Goal: Information Seeking & Learning: Learn about a topic

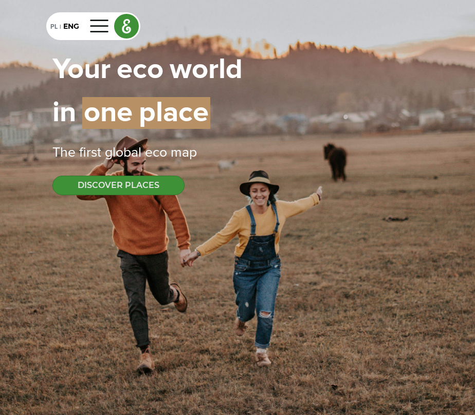
select select
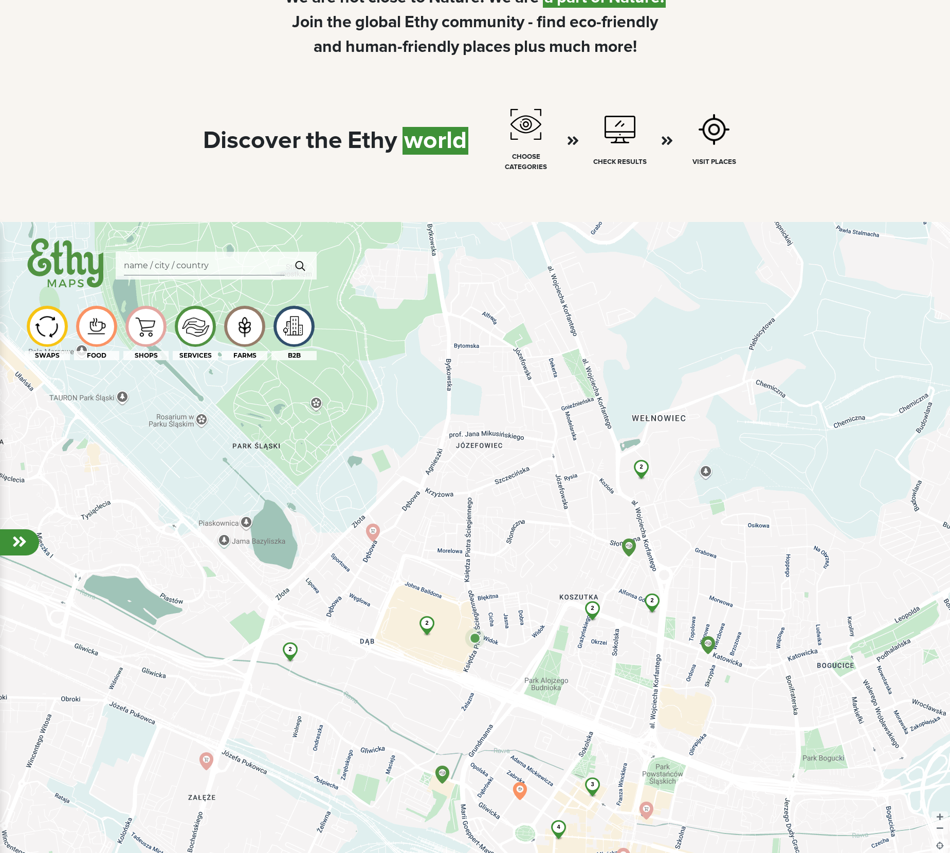
scroll to position [925, 0]
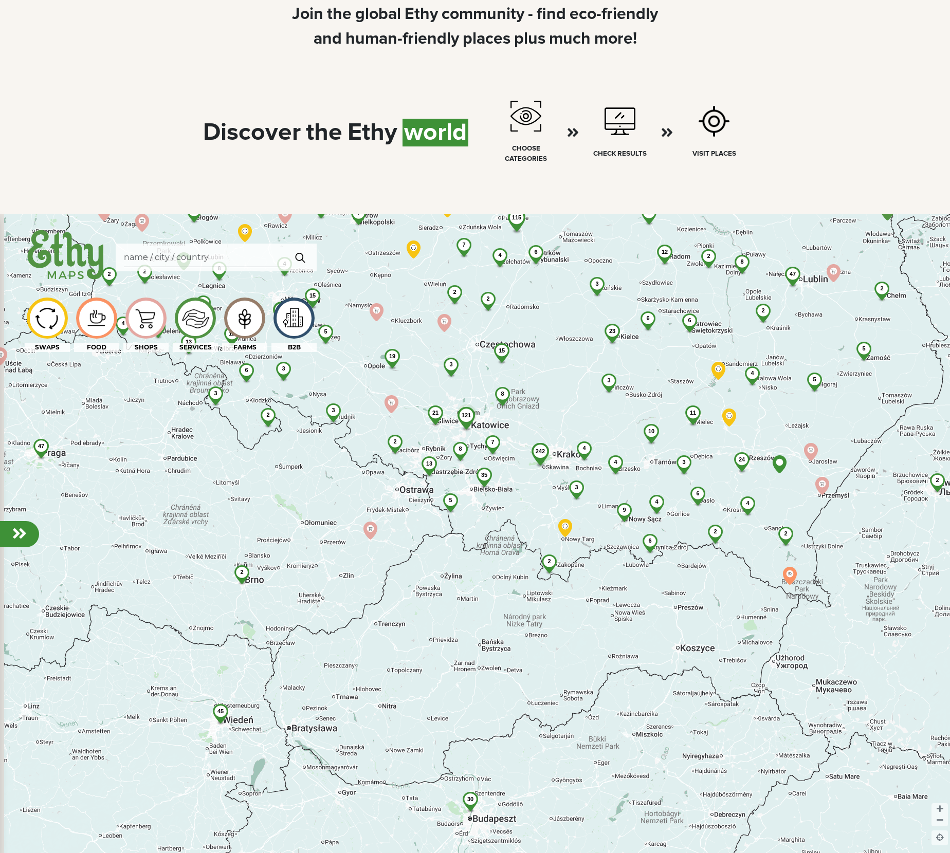
drag, startPoint x: 405, startPoint y: 590, endPoint x: 423, endPoint y: 434, distance: 157.3
click at [423, 415] on div "121 21 8 7 8 3 13 35 15 2 242 5 19 2 4 2 3 3 3 4 4 5 2 23 7 6 9 3 10 3 15 2 115…" at bounding box center [475, 640] width 950 height 853
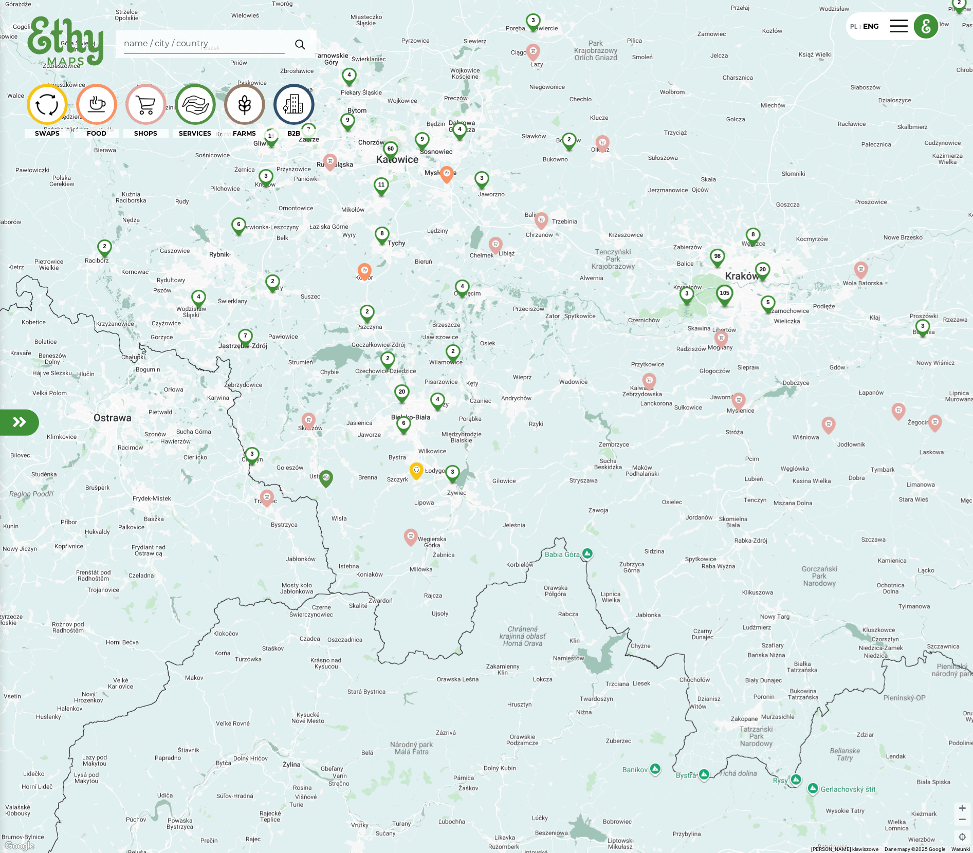
drag, startPoint x: 354, startPoint y: 556, endPoint x: 319, endPoint y: 262, distance: 297.0
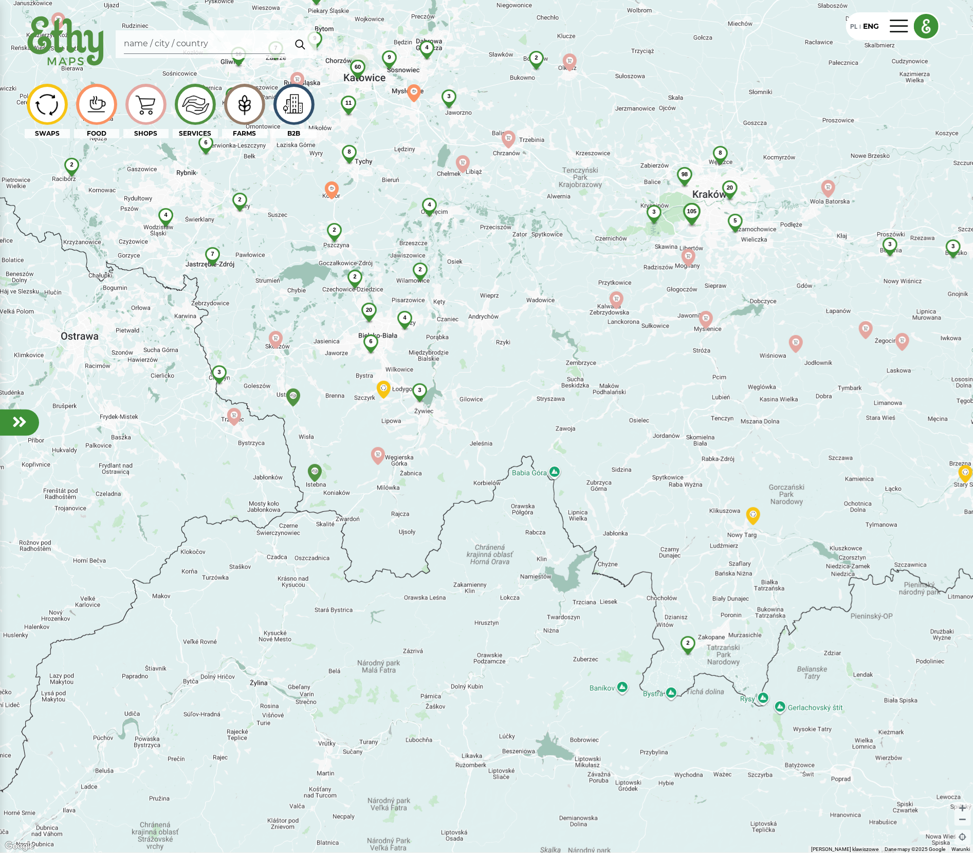
drag, startPoint x: 503, startPoint y: 560, endPoint x: 461, endPoint y: 439, distance: 127.1
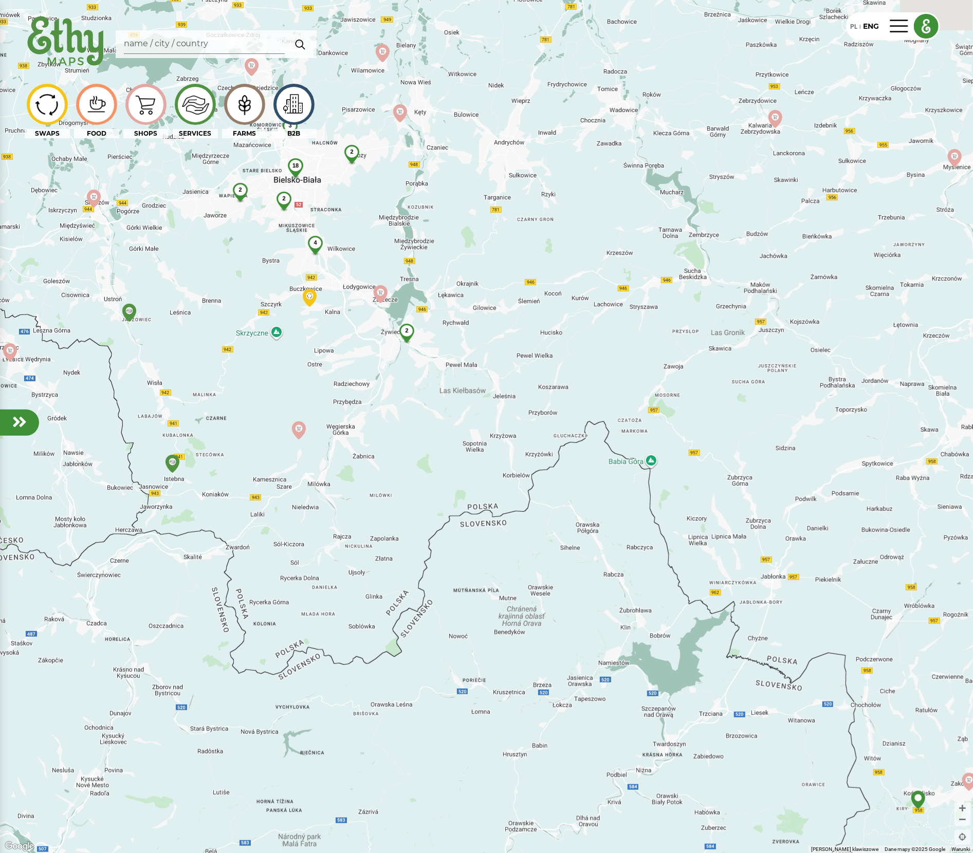
drag, startPoint x: 328, startPoint y: 401, endPoint x: 377, endPoint y: 491, distance: 102.1
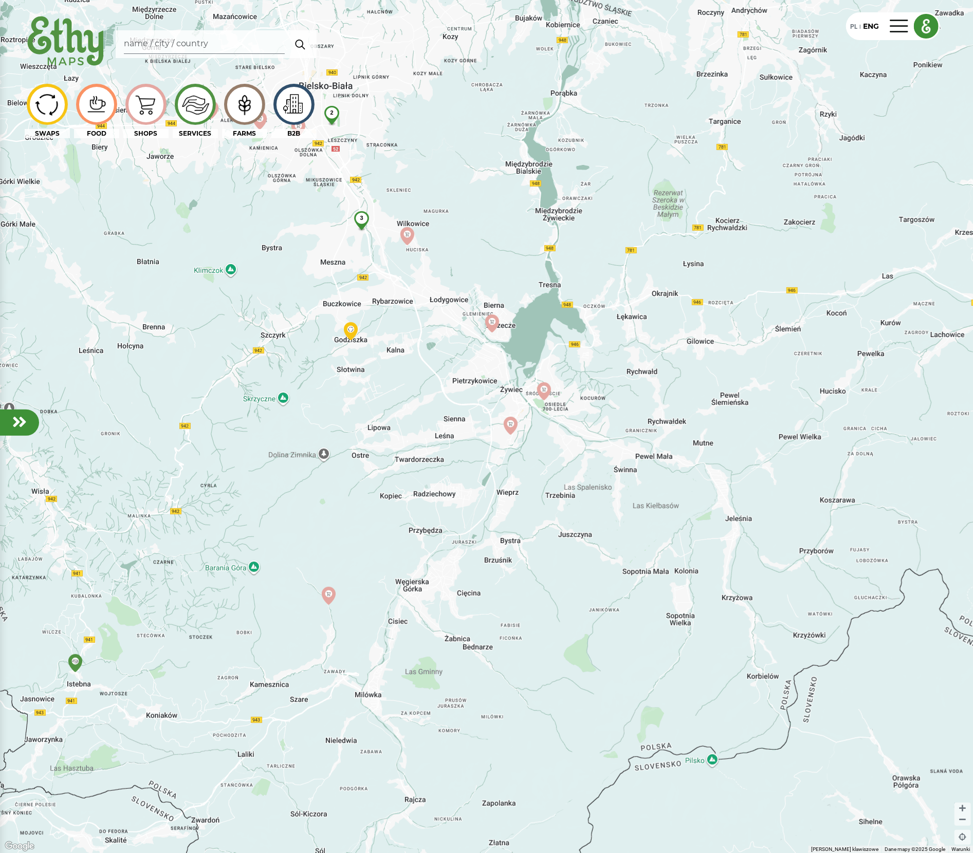
drag, startPoint x: 323, startPoint y: 456, endPoint x: 385, endPoint y: 586, distance: 144.8
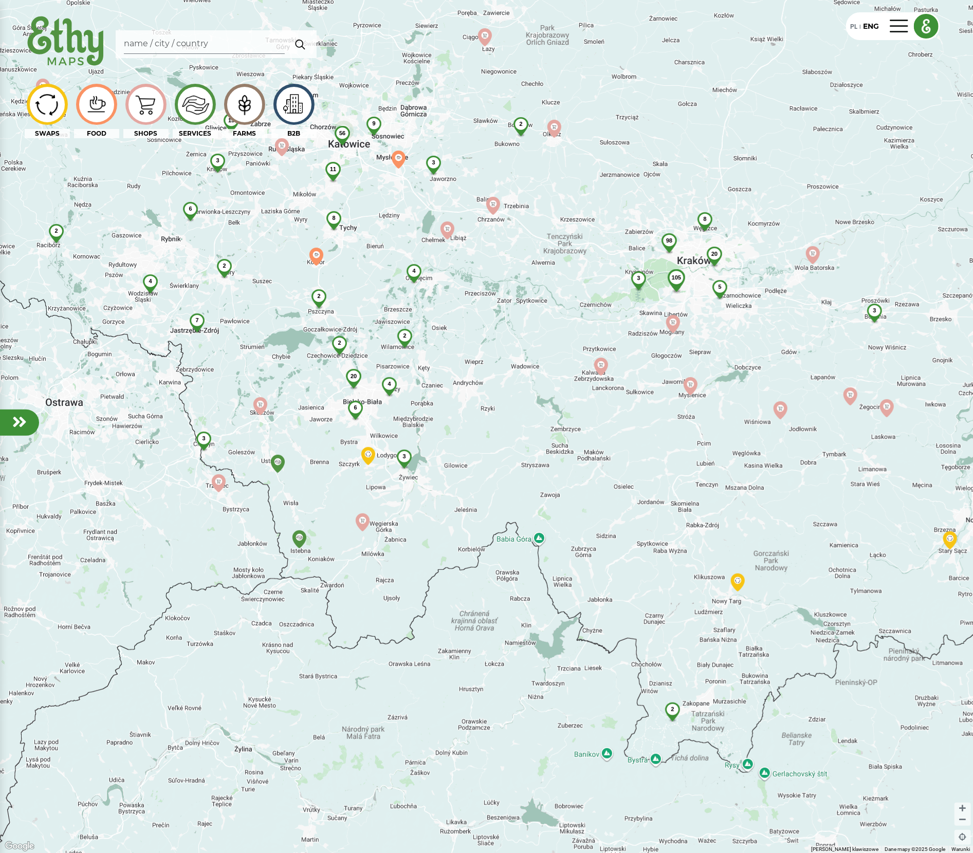
drag, startPoint x: 553, startPoint y: 245, endPoint x: 449, endPoint y: 385, distance: 174.1
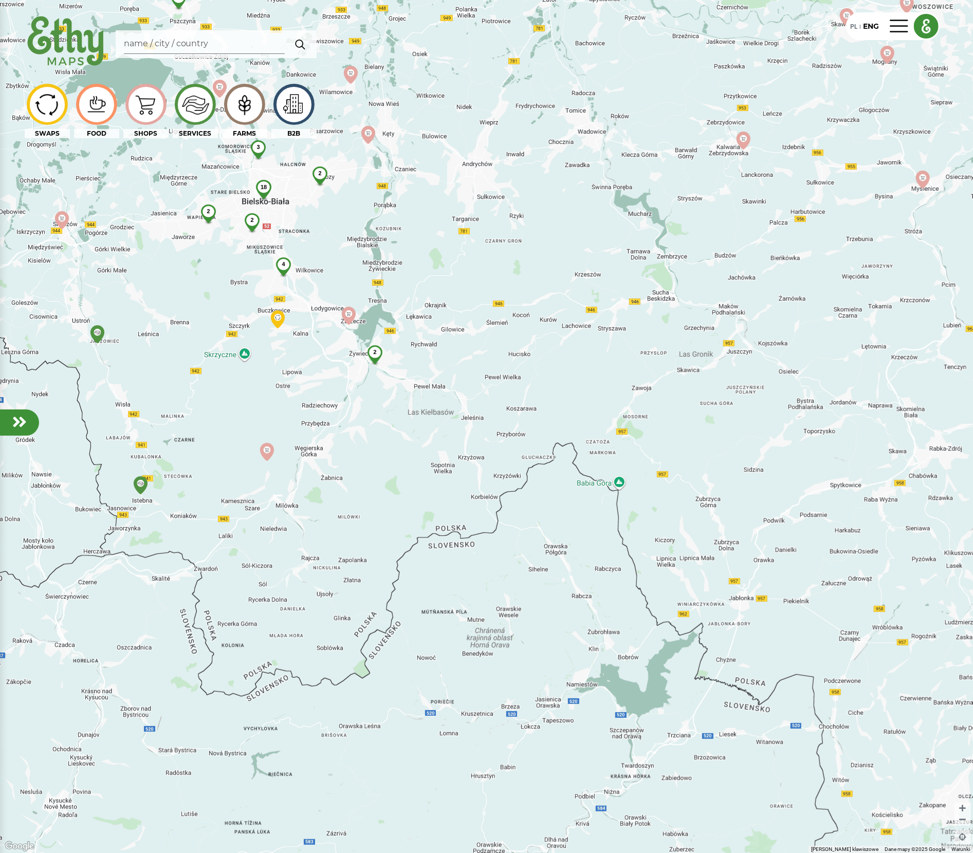
drag, startPoint x: 323, startPoint y: 602, endPoint x: 291, endPoint y: 432, distance: 172.5
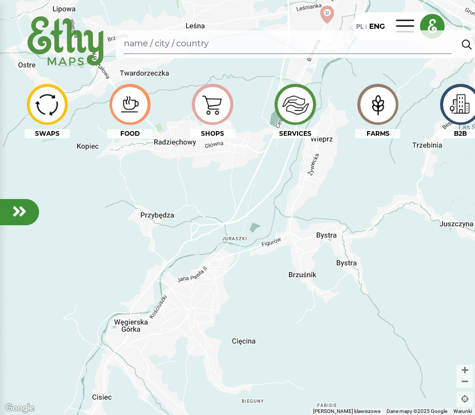
scroll to position [0, 16]
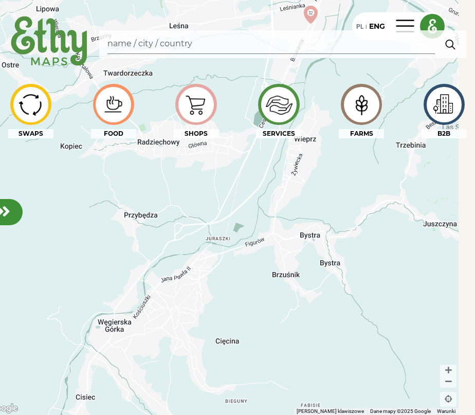
click at [355, 100] on img at bounding box center [361, 104] width 34 height 33
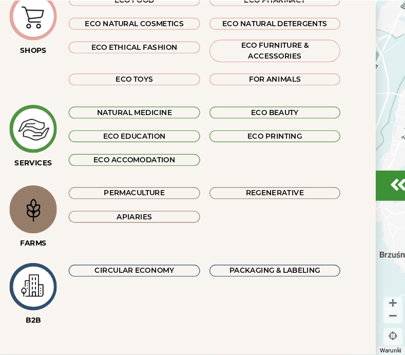
scroll to position [243, 0]
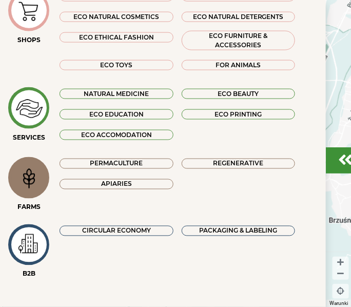
click at [90, 162] on div "Permaculture" at bounding box center [117, 164] width 114 height 10
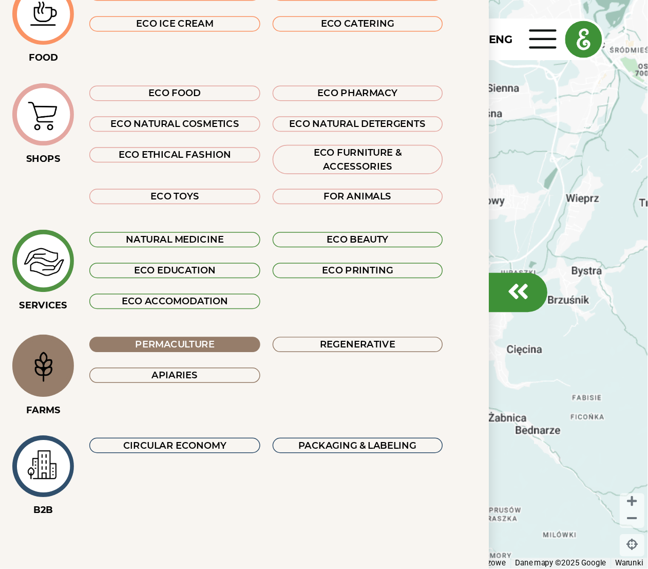
scroll to position [0, 0]
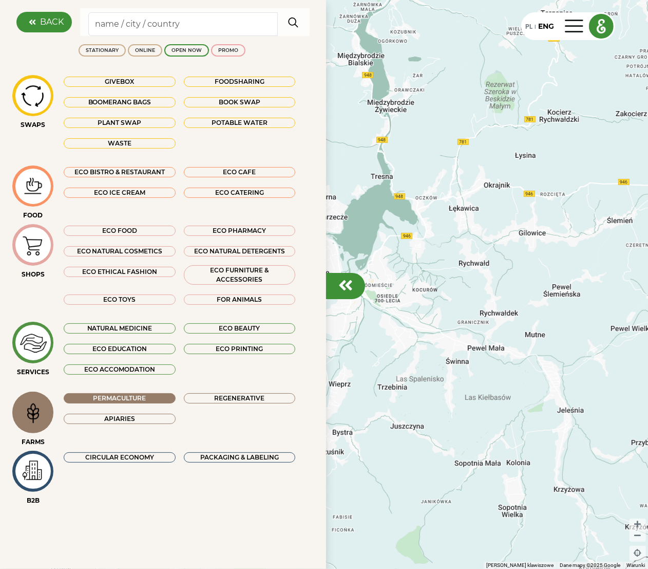
drag, startPoint x: 500, startPoint y: 285, endPoint x: 362, endPoint y: 437, distance: 205.1
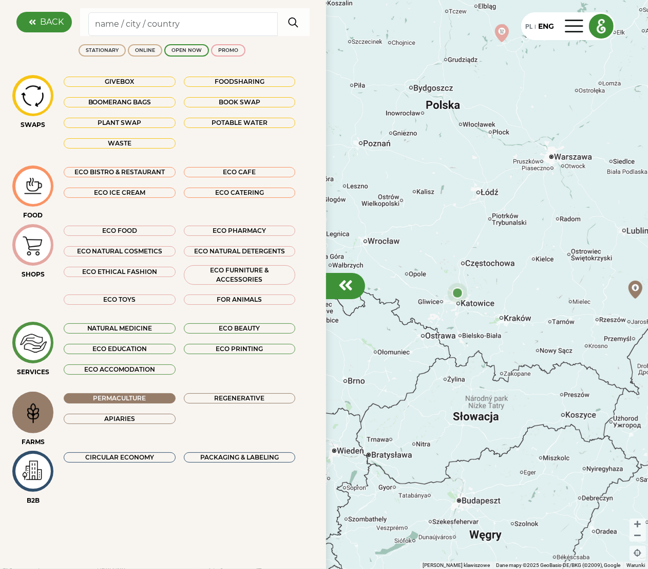
drag, startPoint x: 416, startPoint y: 324, endPoint x: 469, endPoint y: 331, distance: 52.8
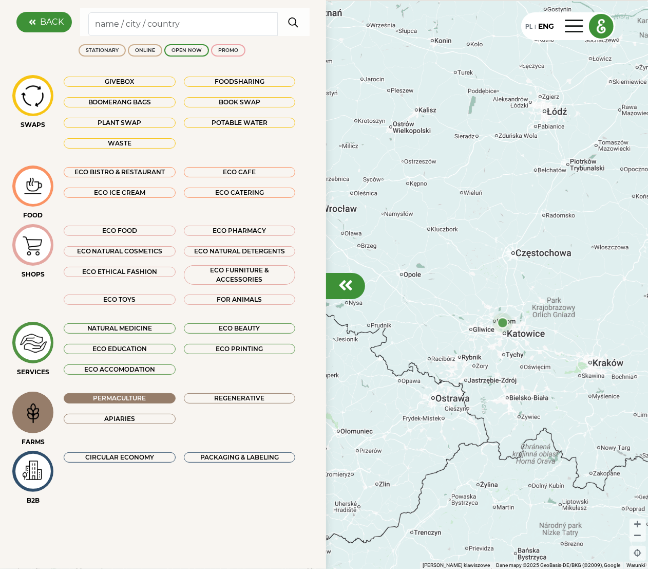
drag, startPoint x: 408, startPoint y: 215, endPoint x: 514, endPoint y: 410, distance: 222.3
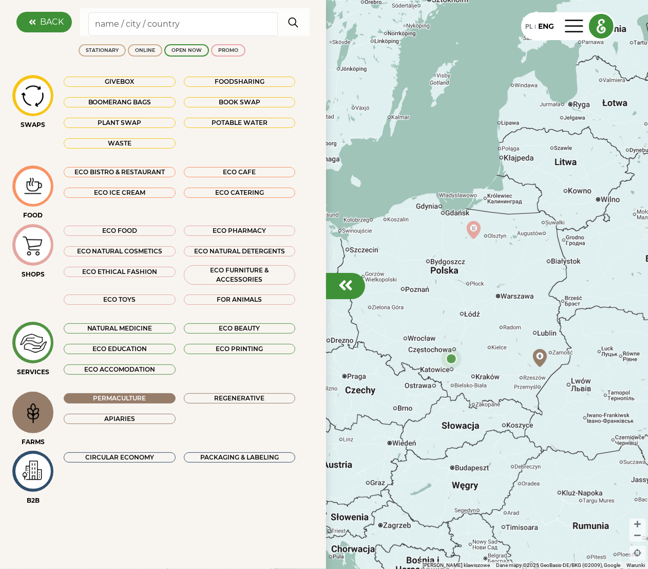
drag, startPoint x: 492, startPoint y: 340, endPoint x: 440, endPoint y: 337, distance: 51.5
click at [89, 415] on div "Apiaries" at bounding box center [120, 419] width 112 height 10
click at [245, 401] on div "Regenerative" at bounding box center [240, 398] width 112 height 10
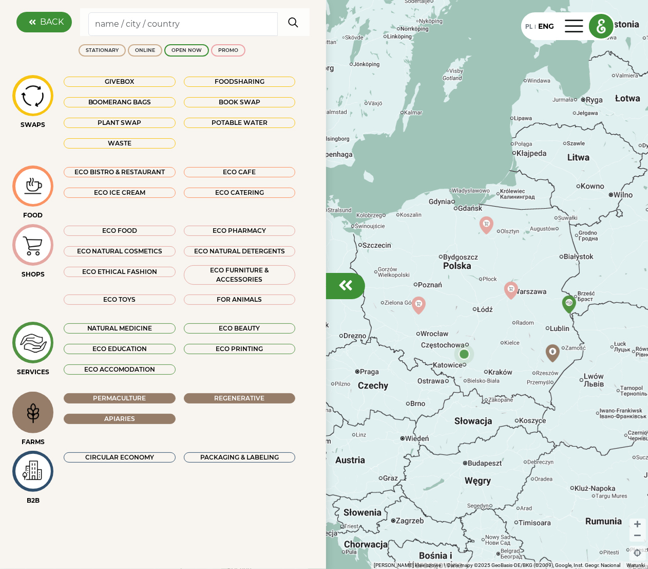
drag, startPoint x: 405, startPoint y: 322, endPoint x: 444, endPoint y: 324, distance: 39.1
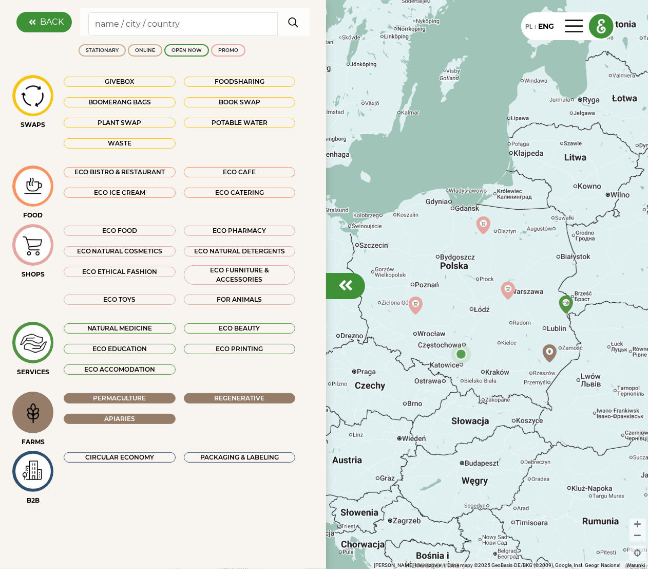
click at [113, 415] on div "Apiaries" at bounding box center [120, 419] width 112 height 10
click at [215, 398] on div "Regenerative" at bounding box center [240, 398] width 112 height 10
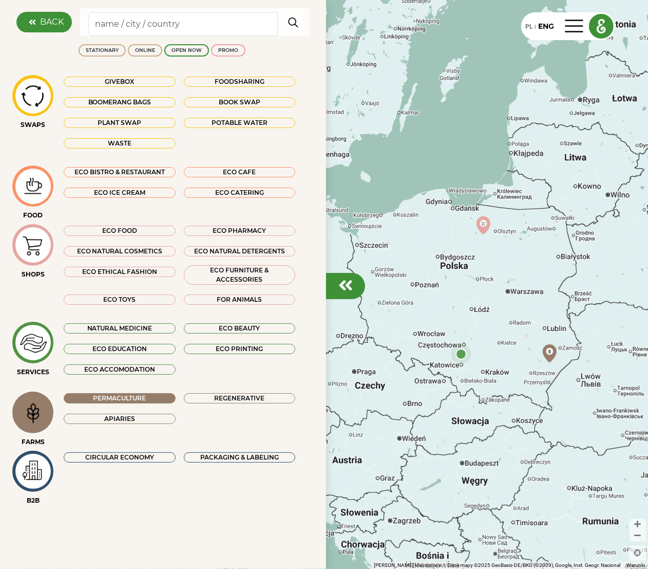
click at [215, 398] on div "Regenerative" at bounding box center [240, 398] width 112 height 10
click at [139, 415] on div "Apiaries" at bounding box center [120, 419] width 112 height 10
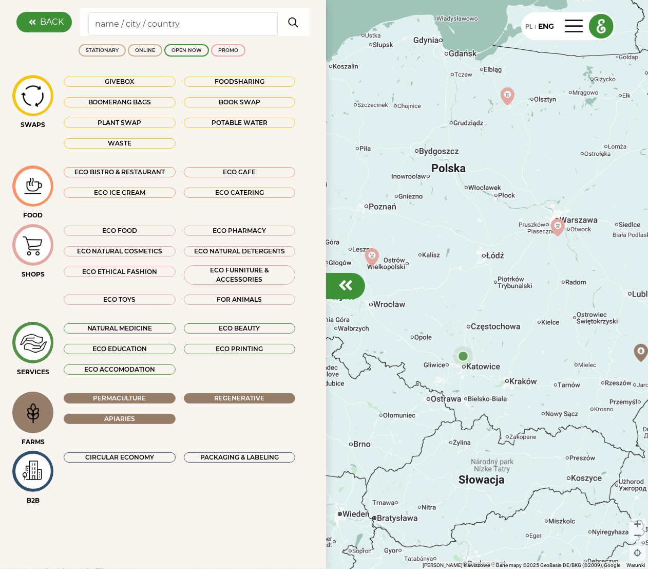
drag, startPoint x: 475, startPoint y: 314, endPoint x: 531, endPoint y: 312, distance: 55.5
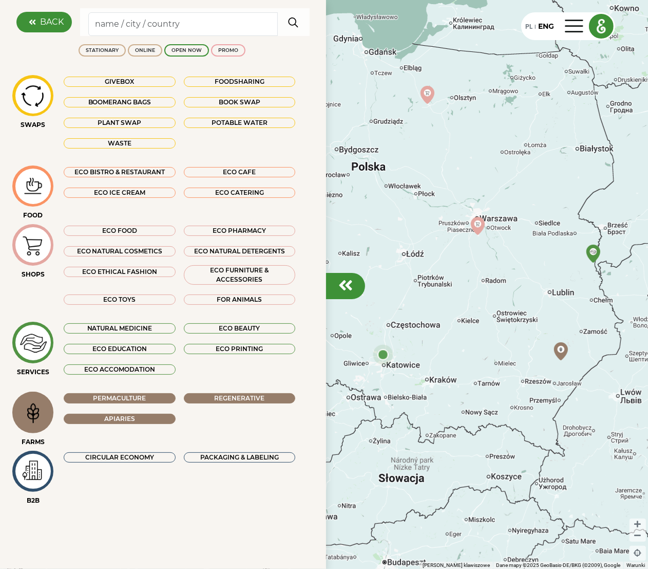
drag, startPoint x: 487, startPoint y: 326, endPoint x: 407, endPoint y: 327, distance: 80.2
click at [151, 398] on div "Permaculture" at bounding box center [120, 398] width 112 height 10
click at [150, 415] on div "Apiaries" at bounding box center [120, 419] width 112 height 10
click at [219, 401] on div "Regenerative" at bounding box center [240, 398] width 112 height 10
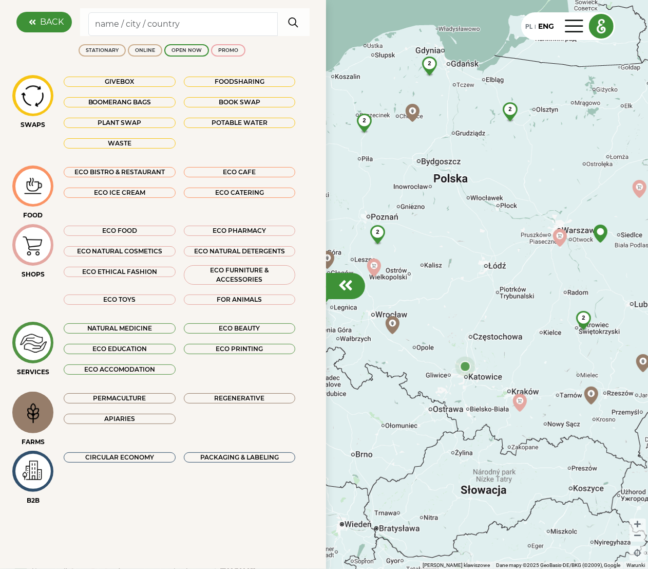
drag, startPoint x: 412, startPoint y: 282, endPoint x: 472, endPoint y: 305, distance: 64.1
click at [33, 408] on img at bounding box center [33, 412] width 34 height 33
click at [38, 415] on img at bounding box center [33, 412] width 34 height 33
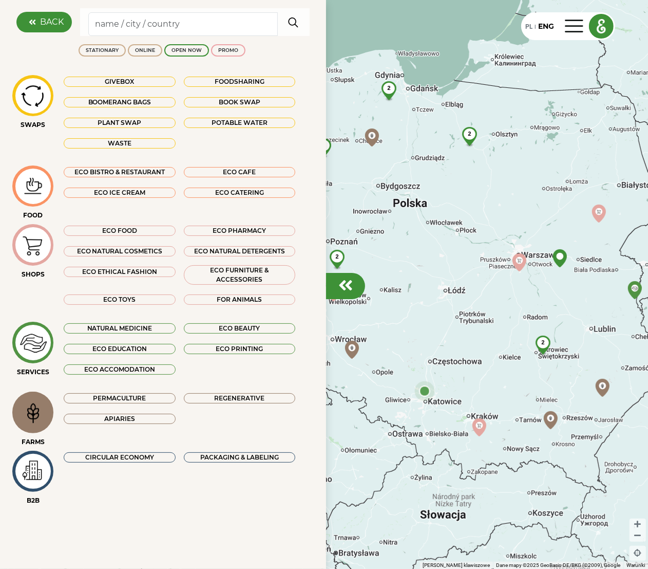
drag, startPoint x: 513, startPoint y: 458, endPoint x: 473, endPoint y: 482, distance: 47.1
click at [123, 415] on div "Apiaries" at bounding box center [120, 419] width 112 height 10
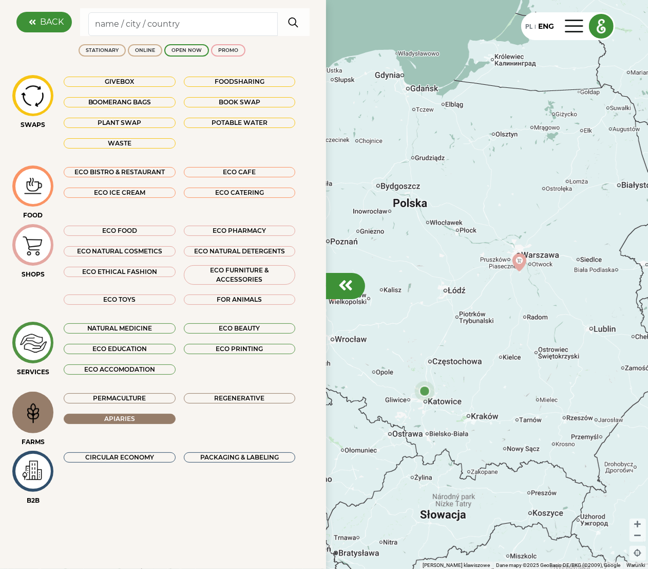
click at [116, 397] on div "Permaculture" at bounding box center [120, 398] width 112 height 10
click at [211, 396] on div "Regenerative" at bounding box center [240, 398] width 112 height 10
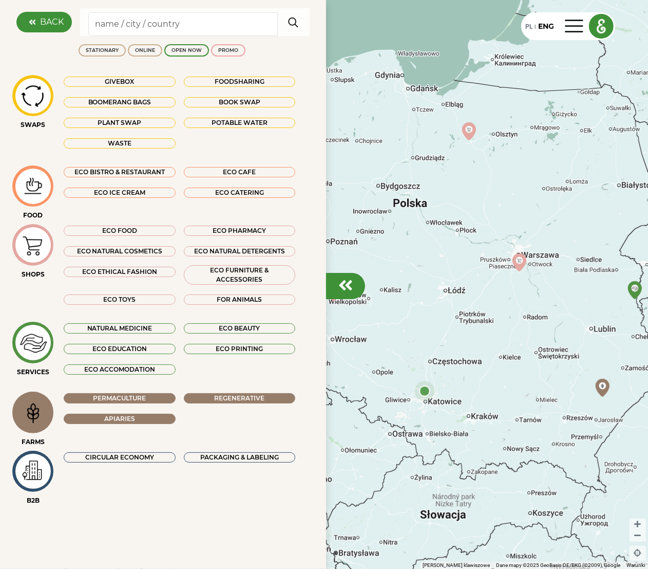
click at [142, 415] on div "Apiaries" at bounding box center [120, 419] width 112 height 10
click at [136, 396] on div "Permaculture" at bounding box center [120, 398] width 112 height 10
click at [210, 399] on div "Regenerative" at bounding box center [240, 398] width 112 height 10
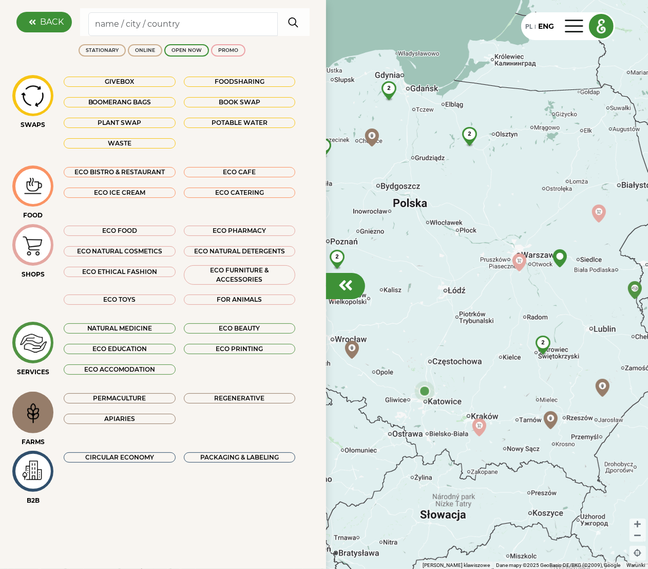
click at [223, 394] on div "Regenerative" at bounding box center [240, 398] width 112 height 10
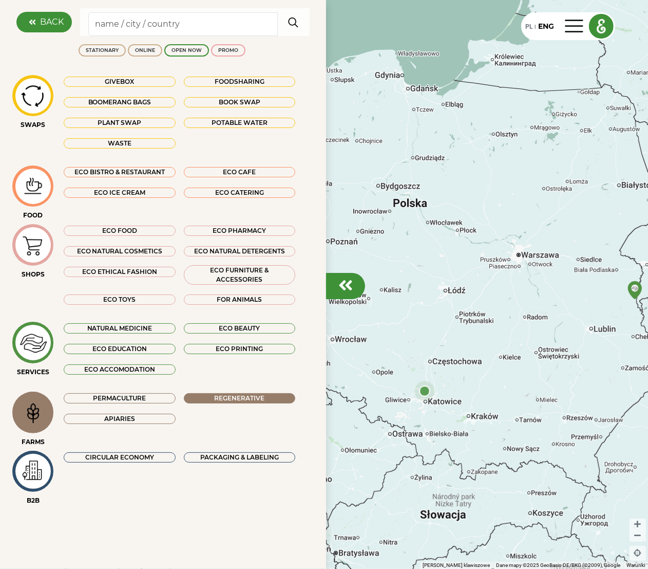
click at [223, 394] on div "Regenerative" at bounding box center [240, 398] width 112 height 10
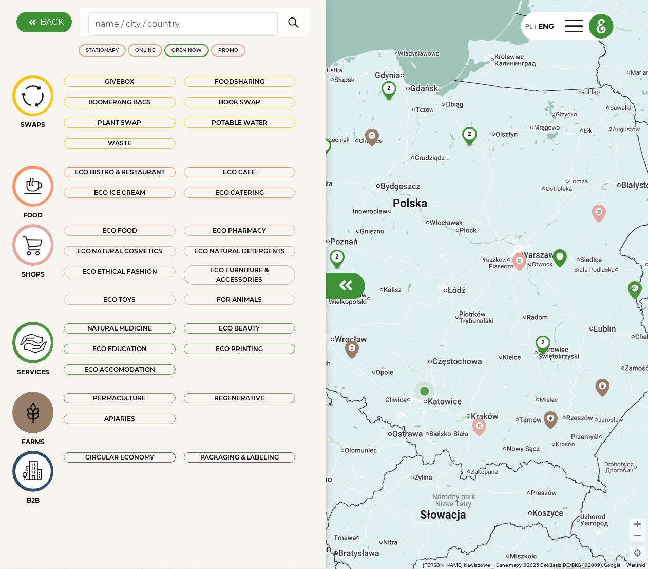
click at [107, 415] on div "Apiaries" at bounding box center [120, 419] width 112 height 10
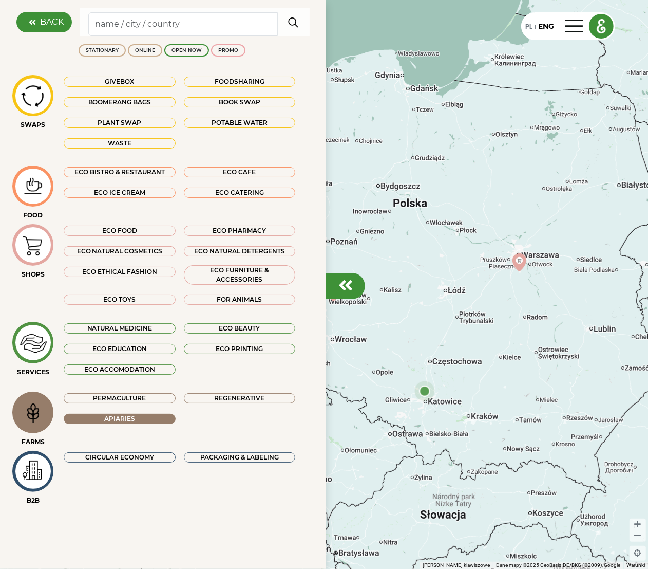
click at [107, 415] on div "Apiaries" at bounding box center [120, 419] width 112 height 10
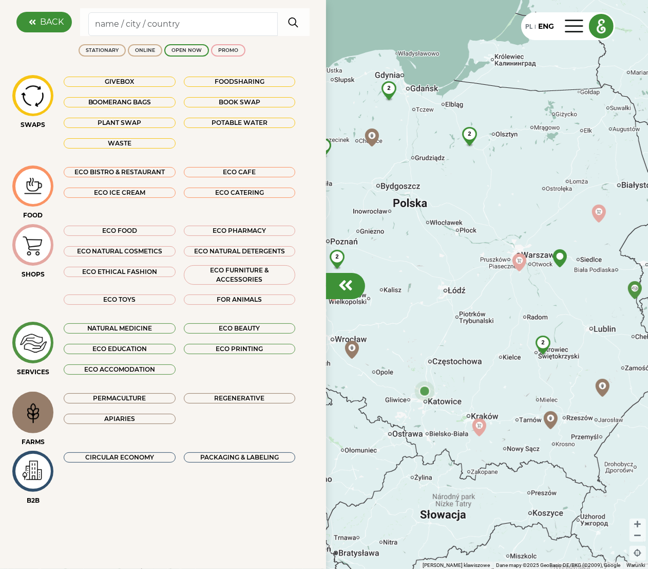
click at [105, 396] on div "Permaculture" at bounding box center [120, 398] width 112 height 10
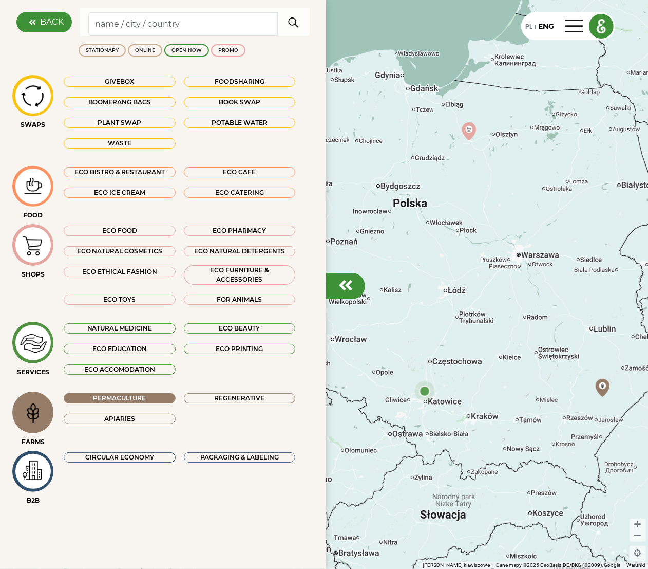
click at [105, 396] on div "Permaculture" at bounding box center [120, 398] width 112 height 10
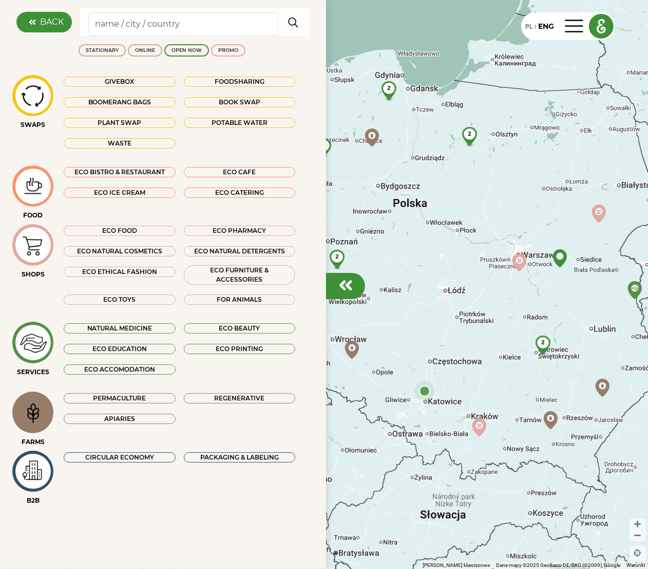
click at [25, 415] on img at bounding box center [33, 412] width 34 height 33
click at [29, 415] on img at bounding box center [33, 412] width 34 height 33
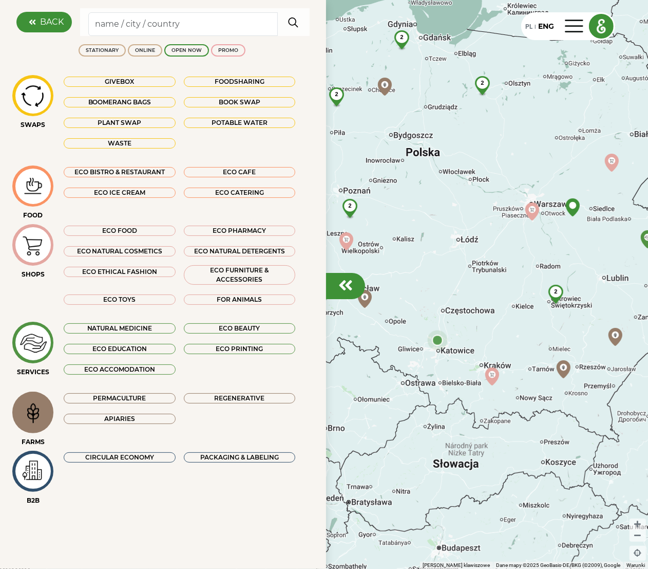
drag, startPoint x: 414, startPoint y: 417, endPoint x: 436, endPoint y: 349, distance: 71.3
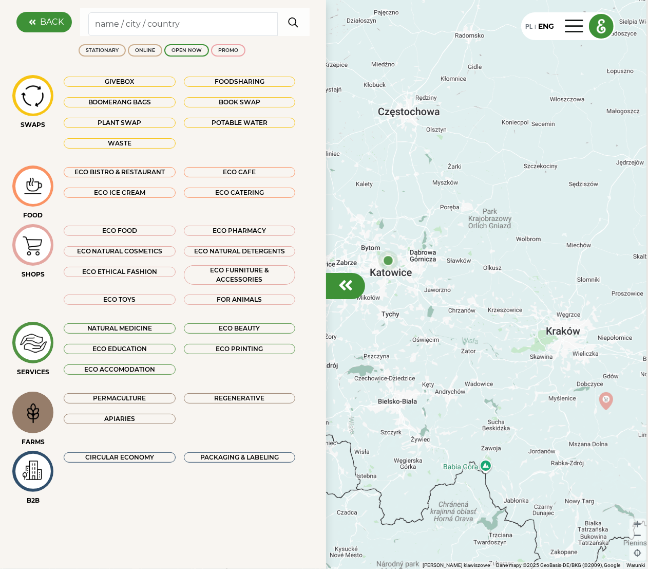
drag, startPoint x: 425, startPoint y: 389, endPoint x: 367, endPoint y: 367, distance: 62.6
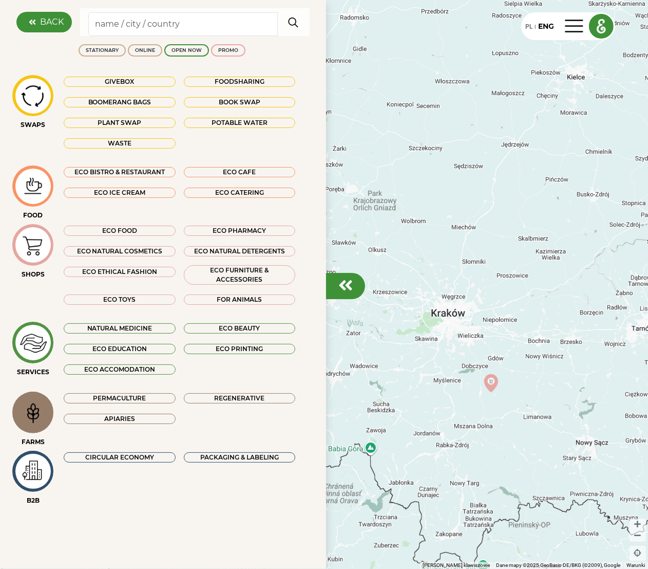
drag, startPoint x: 496, startPoint y: 392, endPoint x: 405, endPoint y: 382, distance: 91.5
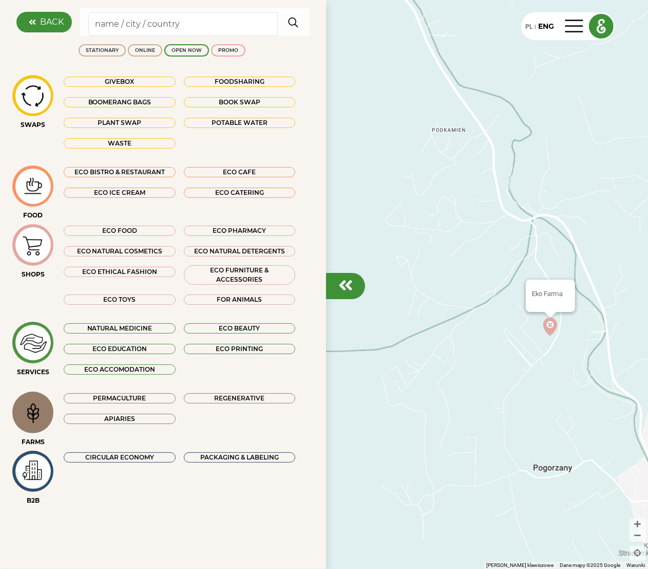
click at [474, 325] on img at bounding box center [550, 326] width 26 height 26
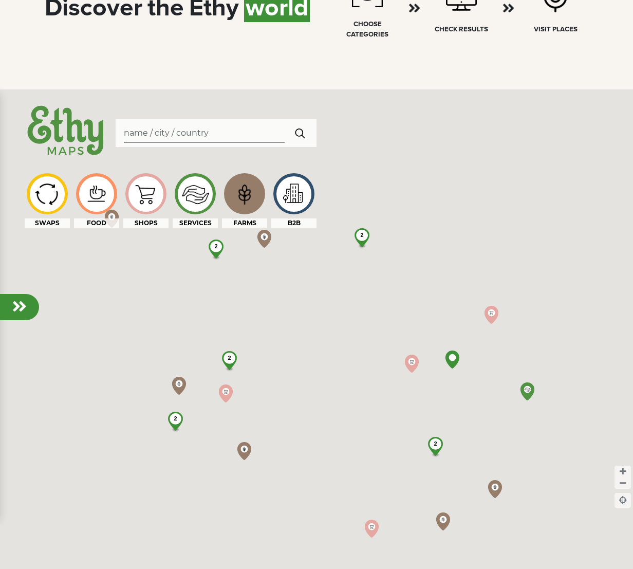
select select
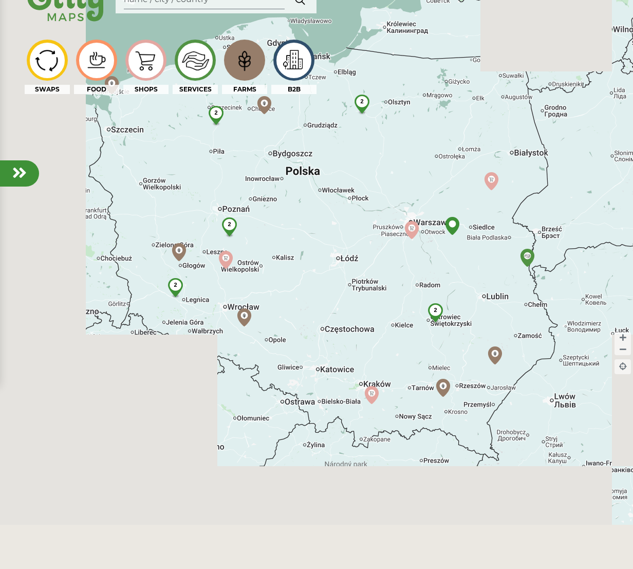
scroll to position [925, 0]
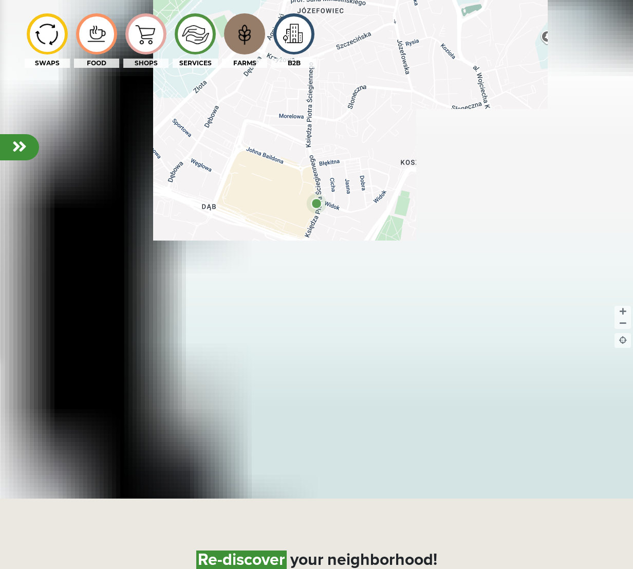
click at [11, 152] on div at bounding box center [19, 147] width 39 height 26
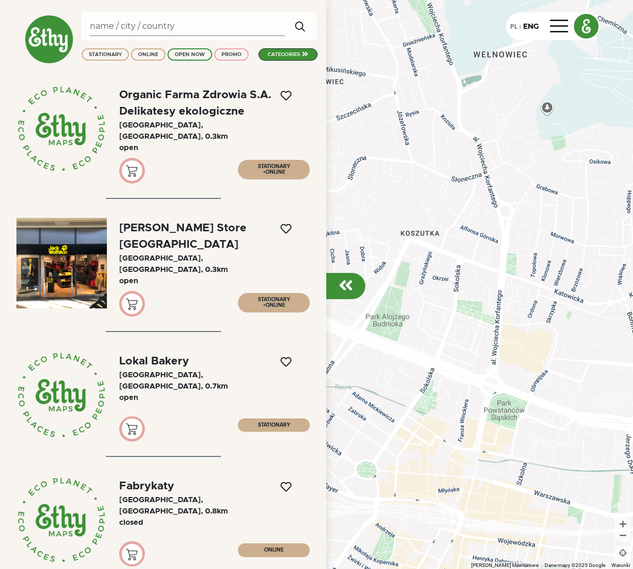
click at [352, 302] on div at bounding box center [316, 284] width 633 height 569
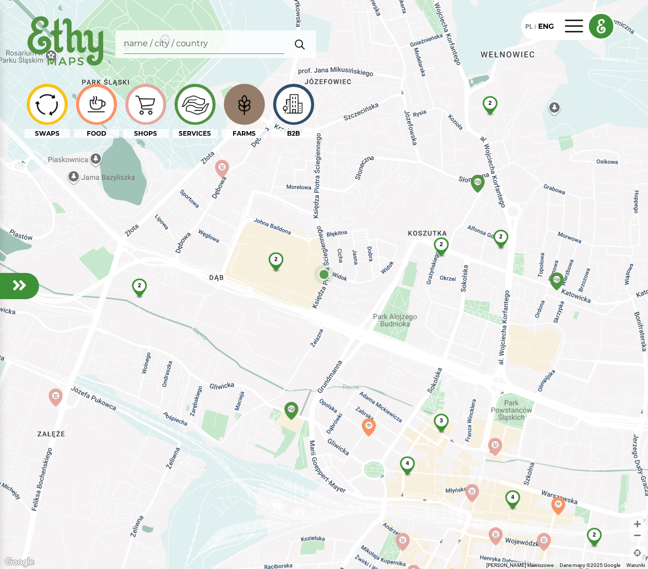
click at [239, 114] on img at bounding box center [244, 104] width 34 height 33
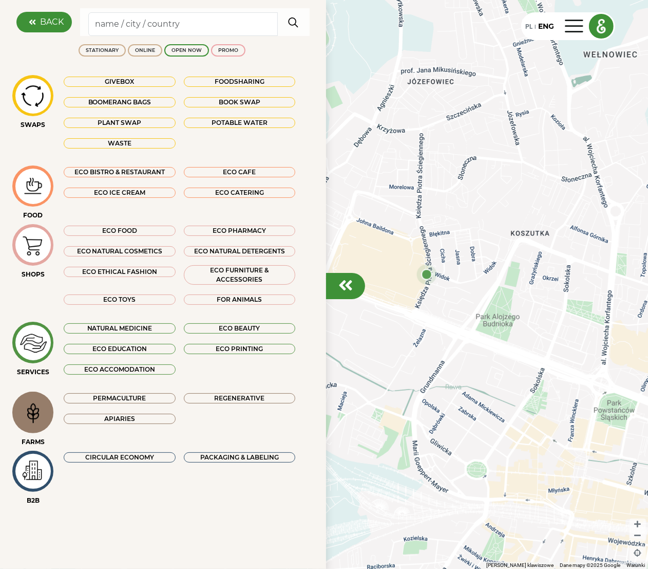
click at [108, 394] on div "Permaculture" at bounding box center [120, 398] width 112 height 10
click at [119, 415] on div "Apiaries" at bounding box center [120, 419] width 112 height 10
click at [215, 402] on div "Regenerative" at bounding box center [240, 398] width 112 height 10
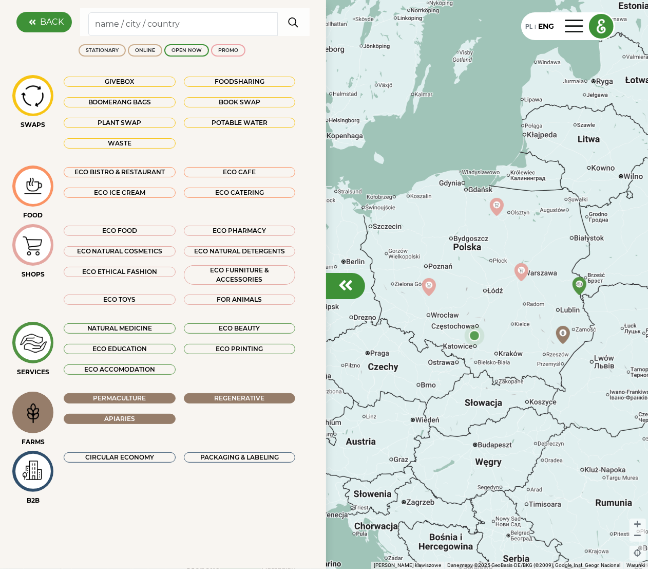
drag, startPoint x: 521, startPoint y: 258, endPoint x: 477, endPoint y: 304, distance: 64.0
click at [139, 415] on div "Apiaries" at bounding box center [120, 419] width 112 height 10
click at [222, 402] on div "Regenerative" at bounding box center [240, 398] width 112 height 10
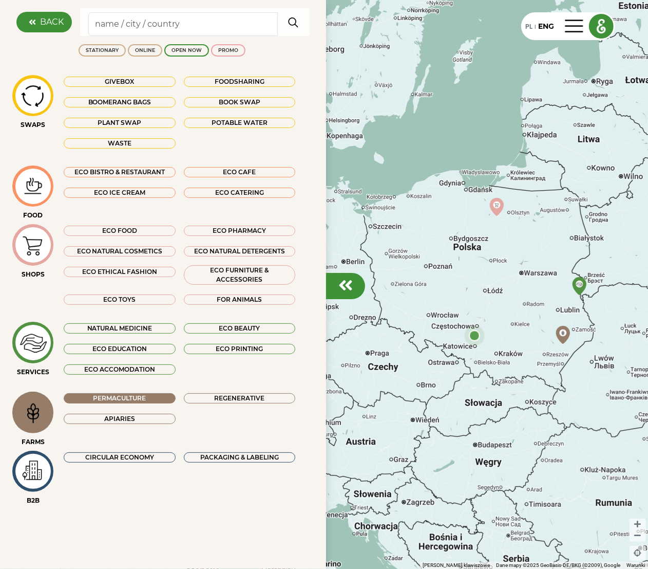
click at [145, 399] on div "Permaculture" at bounding box center [120, 398] width 112 height 10
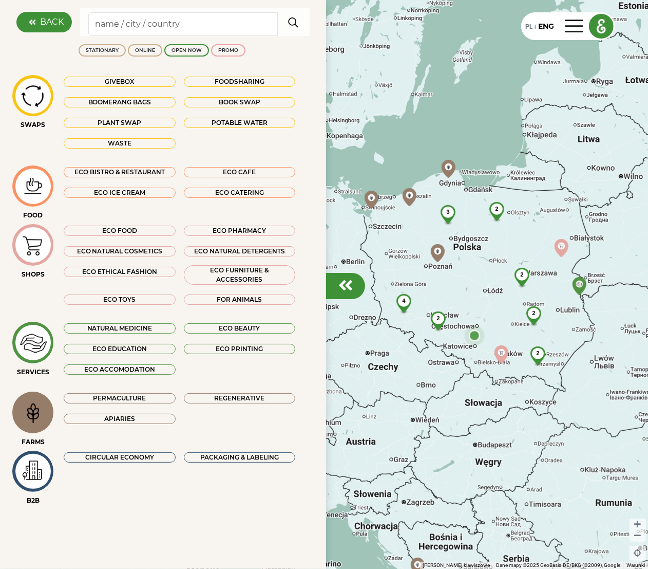
click at [158, 415] on div "Apiaries" at bounding box center [120, 419] width 112 height 10
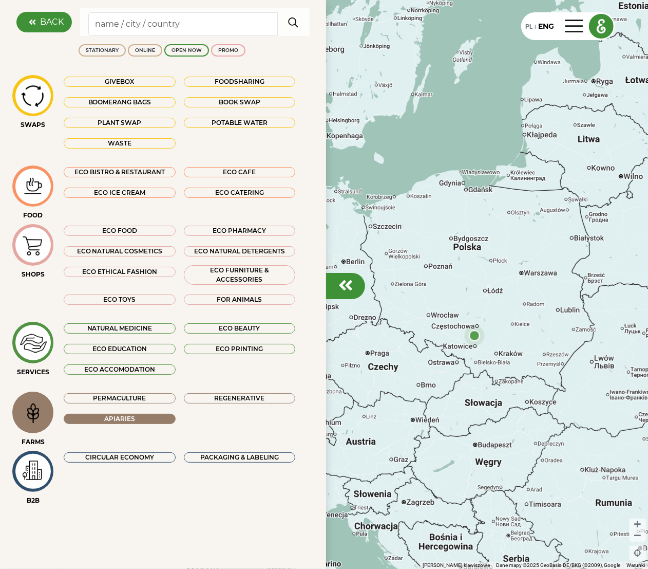
click at [206, 399] on div "Regenerative" at bounding box center [240, 398] width 112 height 10
click at [155, 395] on div "Permaculture" at bounding box center [120, 398] width 112 height 10
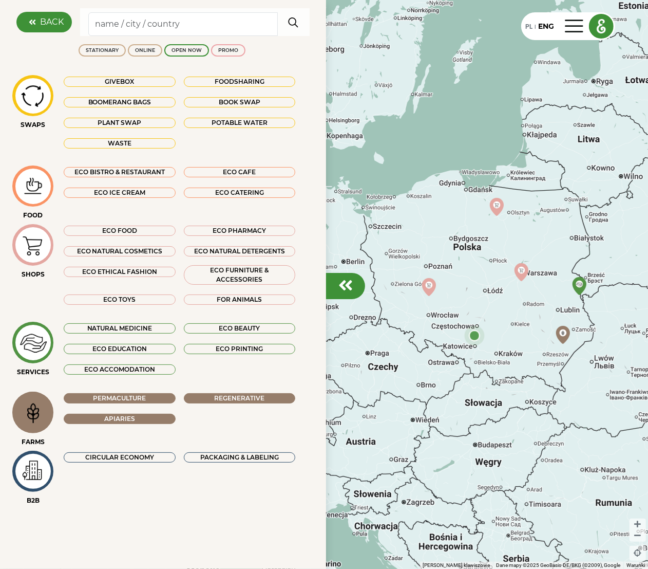
click at [149, 415] on div "Apiaries" at bounding box center [120, 419] width 112 height 10
click at [146, 402] on div "Permaculture" at bounding box center [120, 398] width 112 height 10
click at [227, 396] on div "Regenerative" at bounding box center [240, 398] width 112 height 10
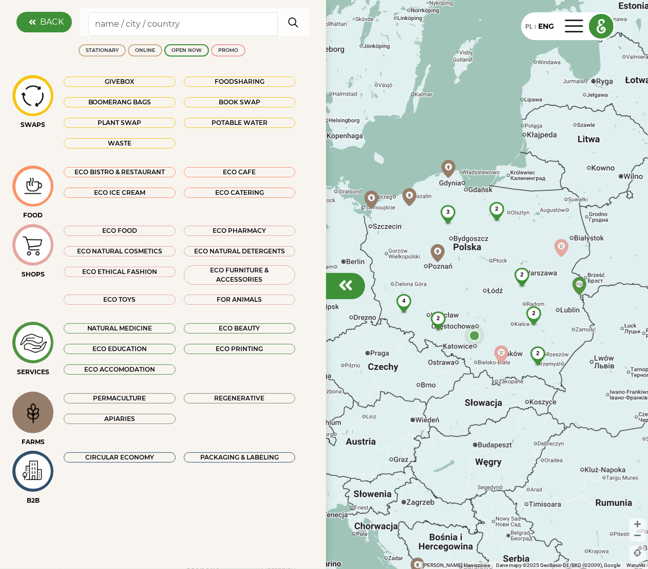
drag, startPoint x: 229, startPoint y: 398, endPoint x: 214, endPoint y: 402, distance: 15.5
click at [229, 398] on div "Regenerative" at bounding box center [240, 398] width 112 height 10
click at [141, 403] on div "Permaculture" at bounding box center [120, 398] width 120 height 12
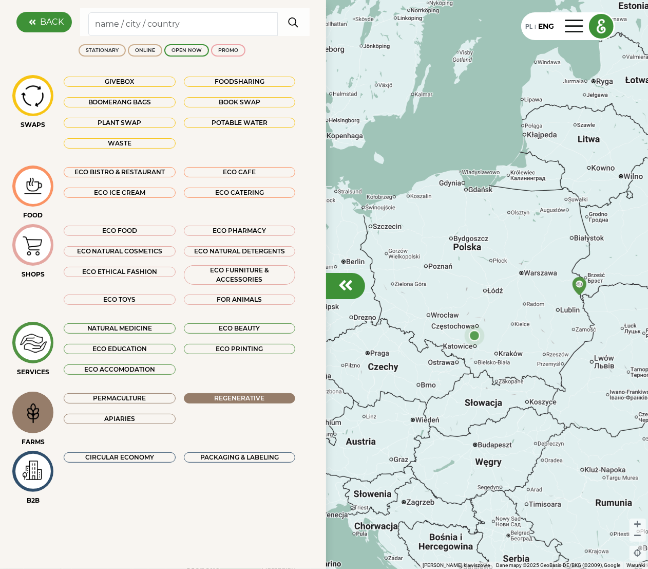
click at [131, 399] on div "Permaculture" at bounding box center [120, 398] width 112 height 10
click at [127, 413] on div "Apiaries" at bounding box center [120, 418] width 120 height 12
click at [154, 414] on div "Apiaries" at bounding box center [120, 419] width 112 height 10
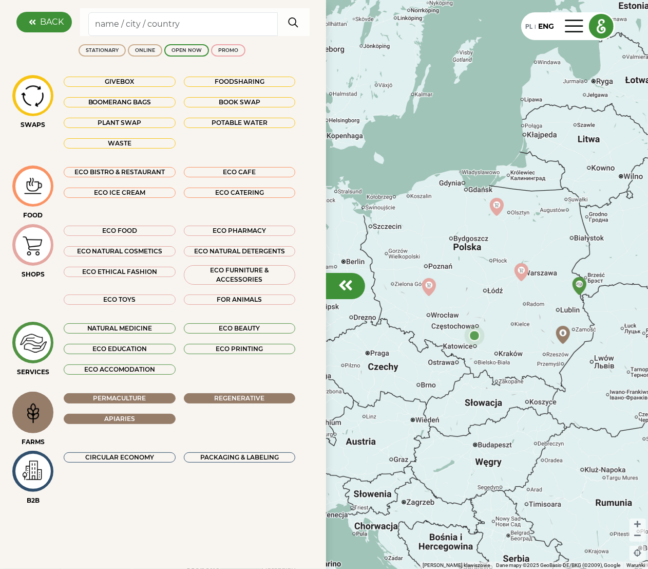
click at [142, 415] on div "Apiaries" at bounding box center [120, 419] width 112 height 10
click at [143, 394] on div "Permaculture" at bounding box center [120, 398] width 112 height 10
click at [222, 397] on div "Regenerative" at bounding box center [240, 398] width 112 height 10
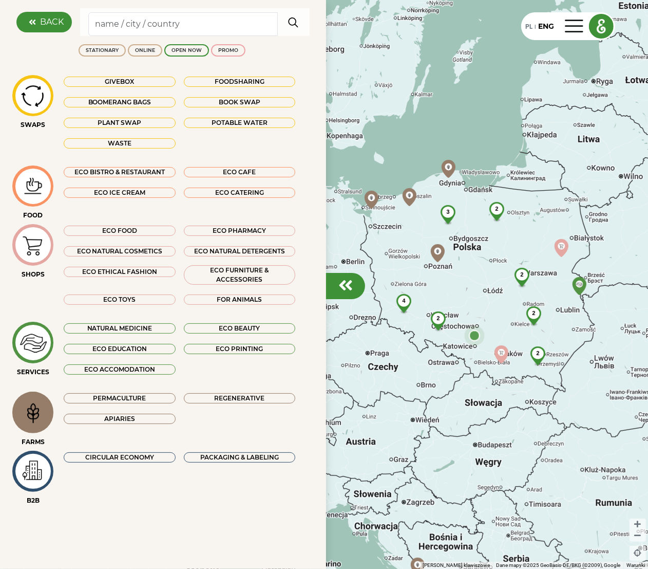
click at [42, 411] on img at bounding box center [33, 412] width 34 height 33
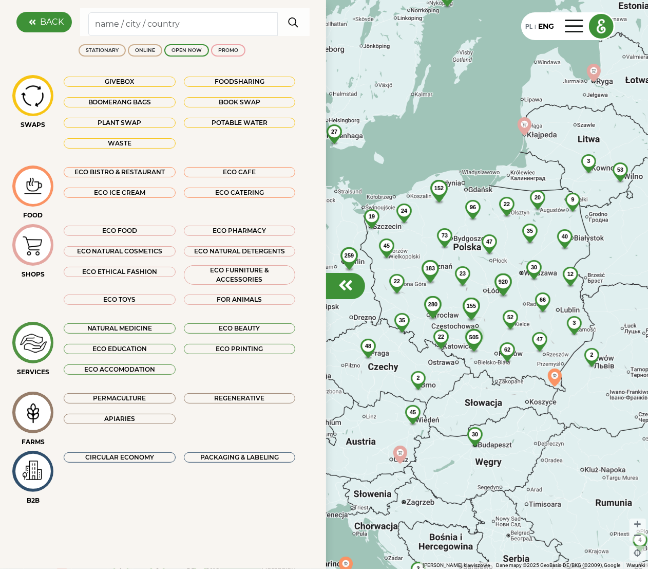
click at [41, 402] on img at bounding box center [33, 412] width 34 height 33
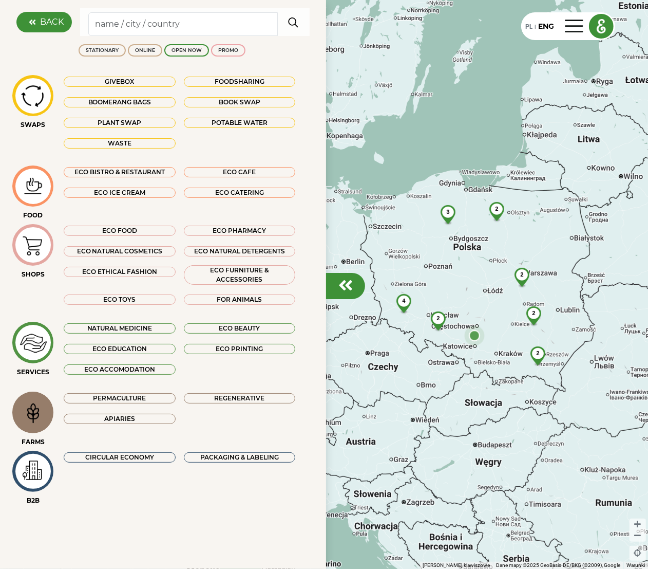
click at [100, 397] on div "Permaculture" at bounding box center [120, 398] width 112 height 10
click at [120, 415] on div "Apiaries" at bounding box center [120, 419] width 112 height 10
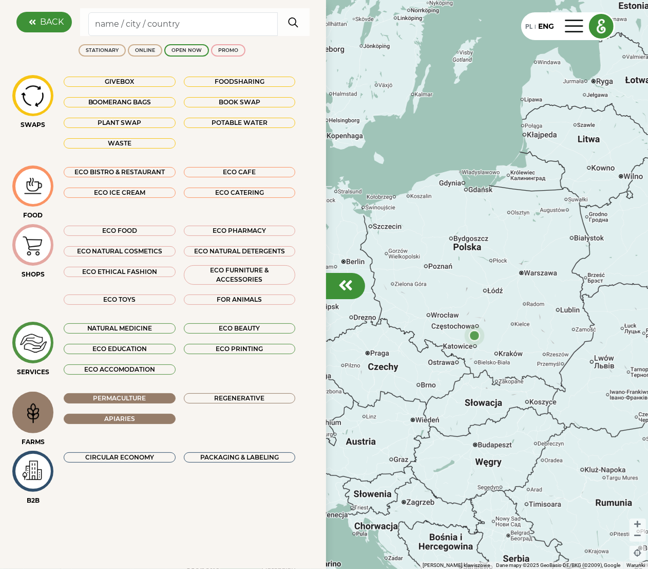
click at [197, 401] on div "Regenerative" at bounding box center [240, 398] width 112 height 10
click at [123, 398] on div "Permaculture" at bounding box center [120, 398] width 112 height 10
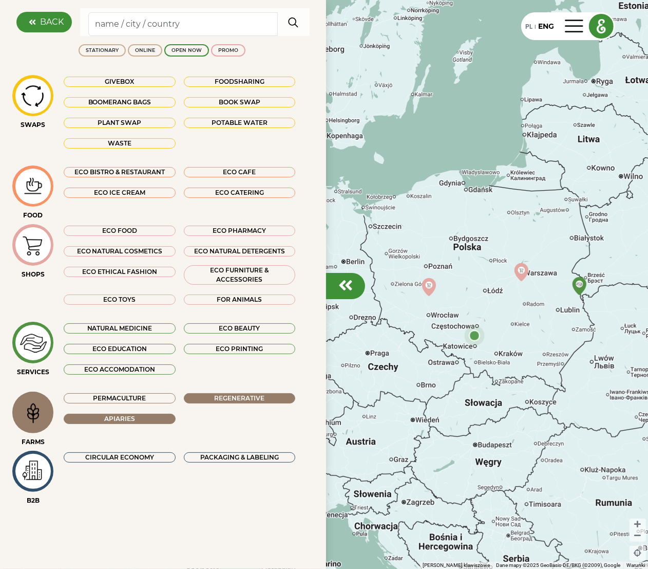
click at [126, 401] on div "Permaculture" at bounding box center [120, 398] width 112 height 10
click at [208, 399] on div "Regenerative" at bounding box center [240, 398] width 112 height 10
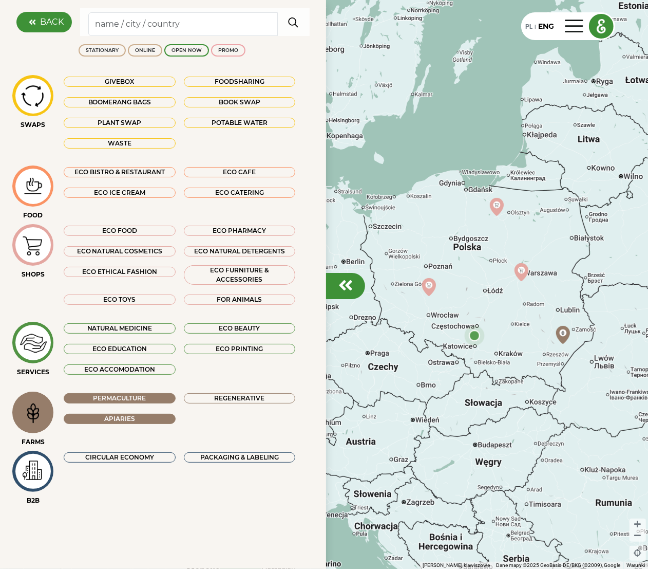
click at [208, 400] on div "Regenerative" at bounding box center [240, 398] width 112 height 10
click at [128, 415] on div "Apiaries" at bounding box center [120, 419] width 112 height 10
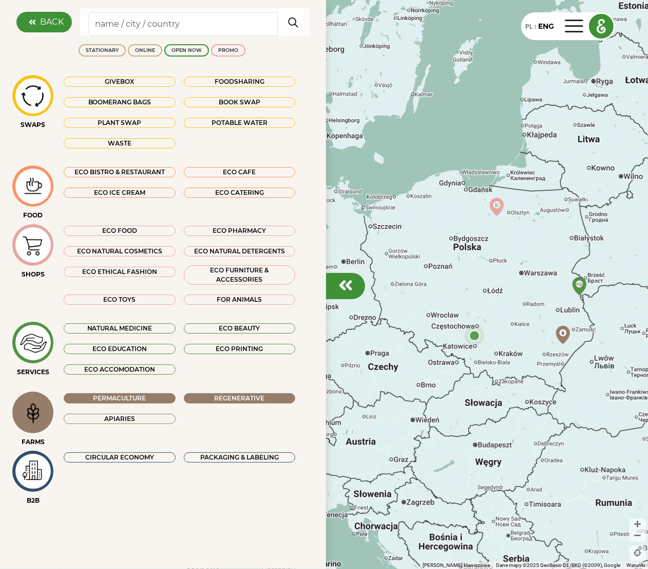
click at [128, 415] on div "Apiaries" at bounding box center [120, 419] width 112 height 10
click at [136, 400] on div "Permaculture" at bounding box center [120, 398] width 112 height 10
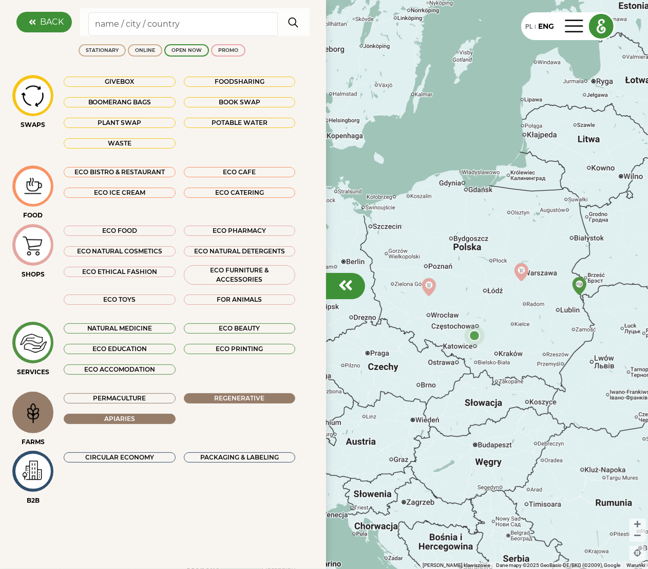
click at [136, 400] on div "Permaculture" at bounding box center [120, 398] width 112 height 10
click at [140, 415] on div "Apiaries" at bounding box center [120, 419] width 112 height 10
click at [199, 398] on div "Regenerative" at bounding box center [240, 398] width 112 height 10
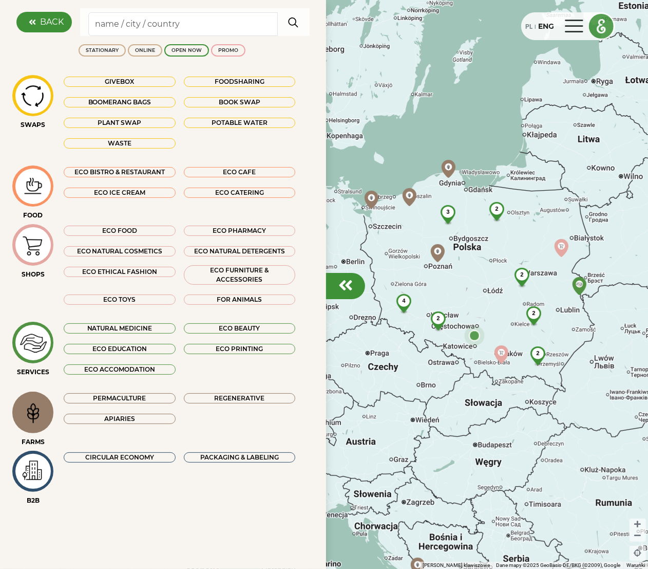
click at [474, 25] on div "PL" at bounding box center [529, 26] width 7 height 11
click at [474, 28] on div "ENG" at bounding box center [548, 26] width 13 height 11
click at [474, 26] on div "PL" at bounding box center [529, 26] width 7 height 11
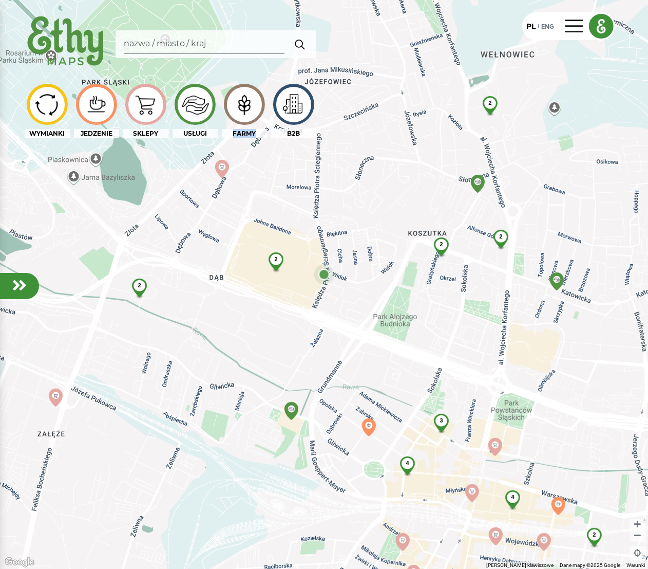
drag, startPoint x: 232, startPoint y: 135, endPoint x: 259, endPoint y: 132, distance: 27.4
click at [259, 132] on div "FARMY" at bounding box center [244, 133] width 45 height 9
drag, startPoint x: 259, startPoint y: 132, endPoint x: 247, endPoint y: 129, distance: 12.5
click at [247, 129] on div "FARMY" at bounding box center [244, 133] width 45 height 9
click at [241, 121] on div at bounding box center [244, 104] width 35 height 35
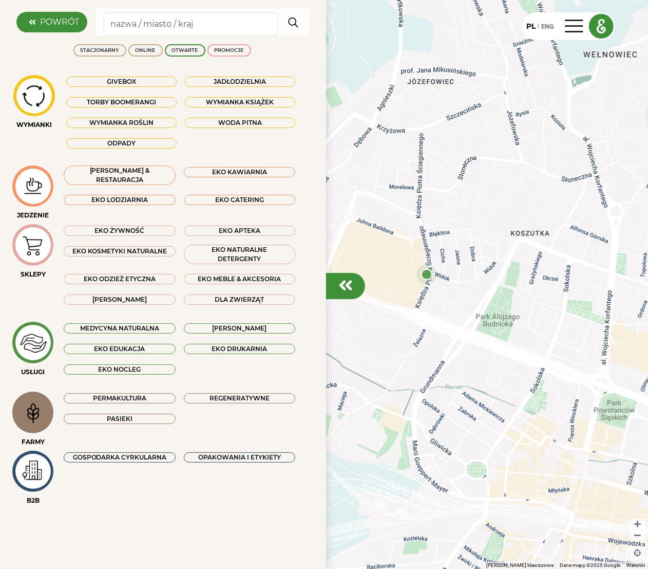
click at [35, 18] on icon at bounding box center [32, 22] width 15 height 8
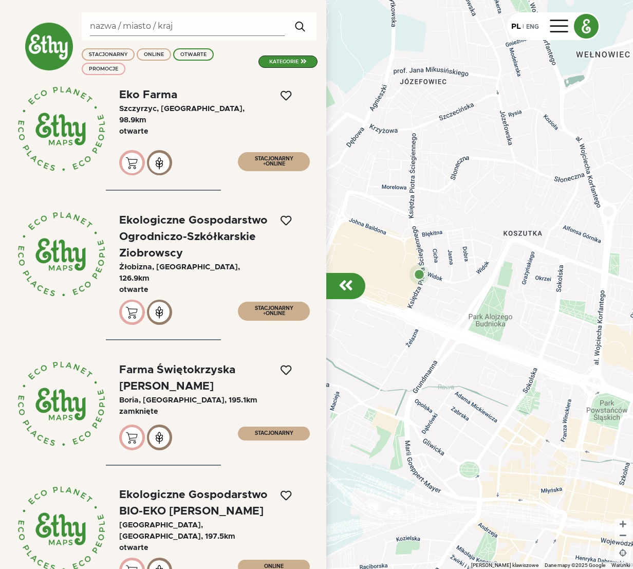
click at [361, 304] on div at bounding box center [316, 284] width 633 height 569
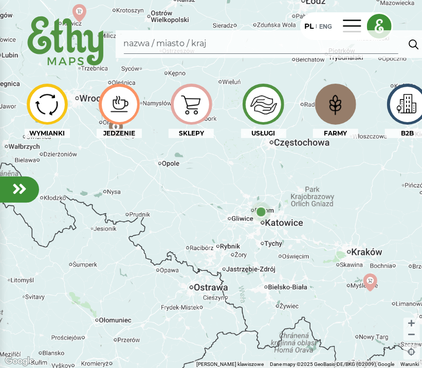
scroll to position [10, 0]
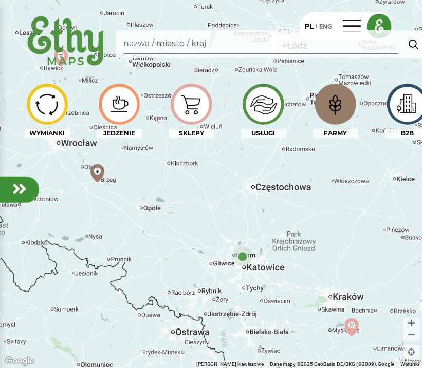
drag, startPoint x: 234, startPoint y: 230, endPoint x: 208, endPoint y: 306, distance: 80.9
drag, startPoint x: 381, startPoint y: 157, endPoint x: 338, endPoint y: 156, distance: 43.2
